Goal: Information Seeking & Learning: Learn about a topic

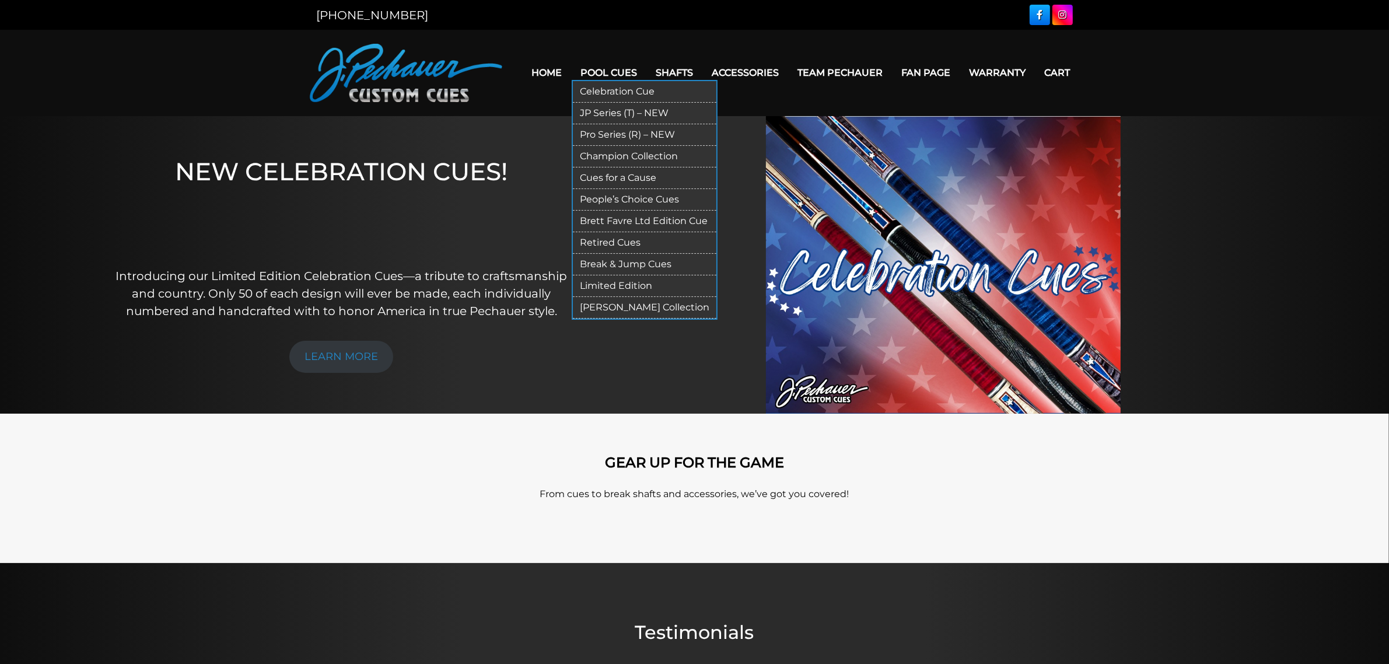
click at [631, 109] on link "JP Series (T) – NEW" at bounding box center [645, 114] width 144 height 22
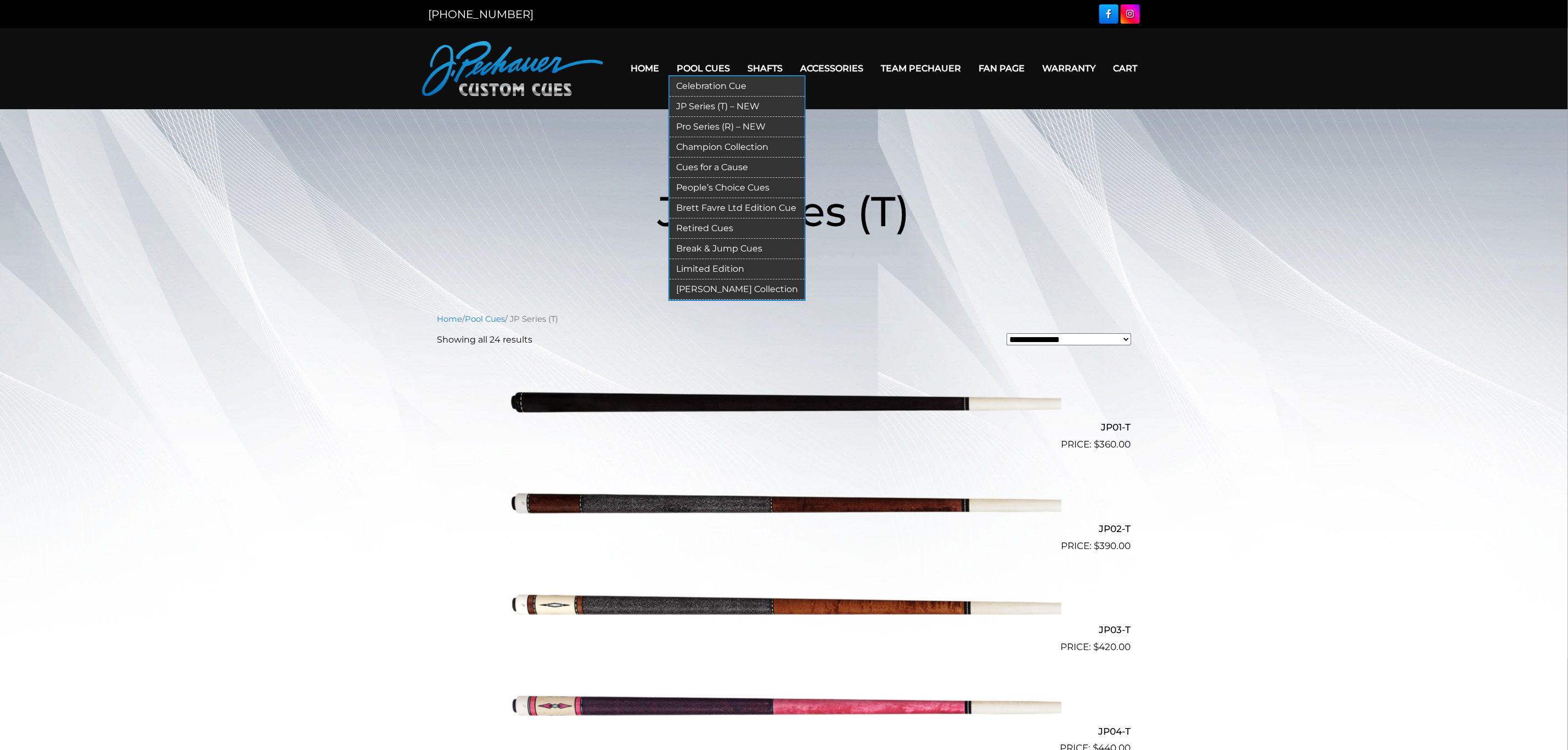
click at [717, 124] on link "Pro Series (R) – NEW" at bounding box center [737, 127] width 135 height 21
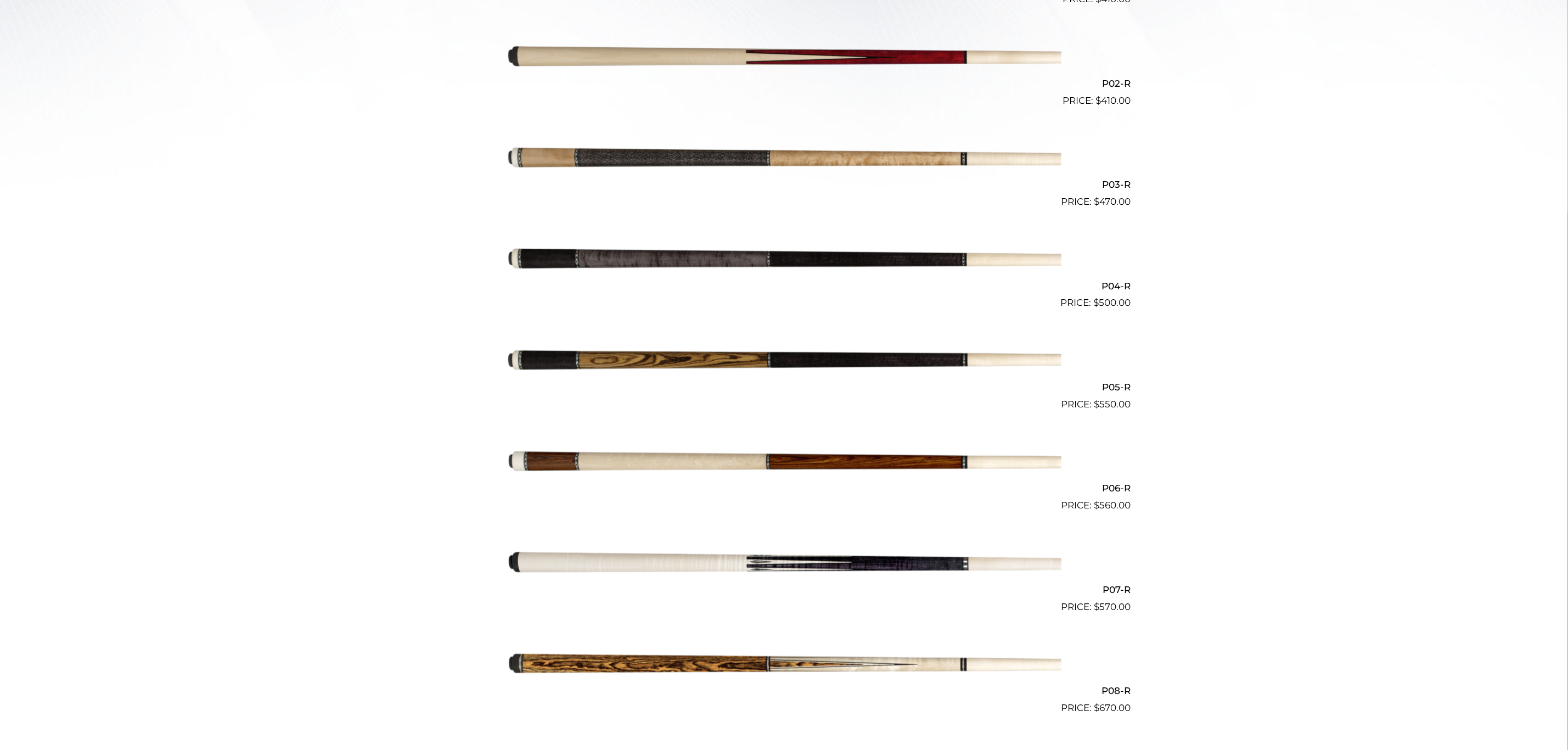
scroll to position [429, 0]
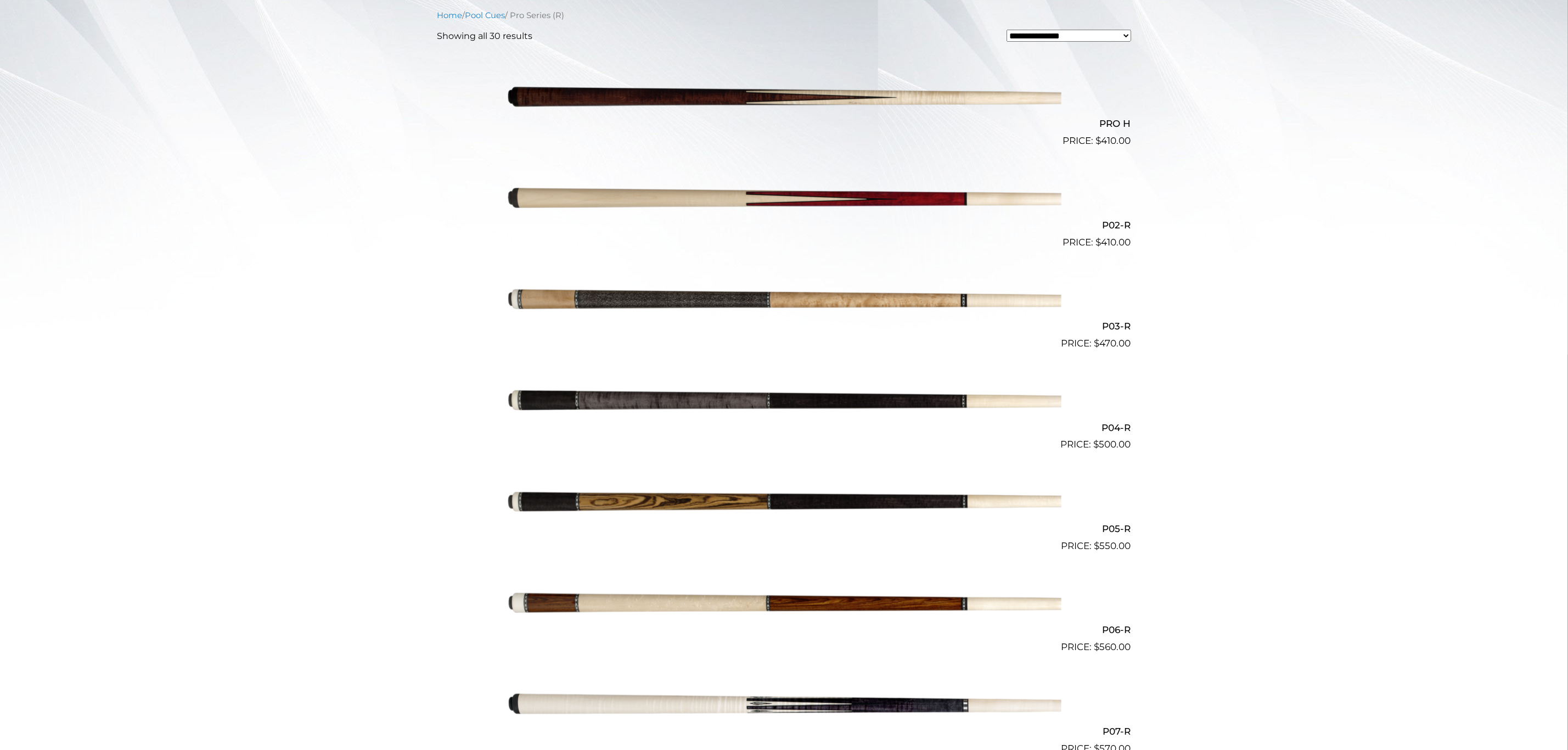
scroll to position [0, 0]
